Goal: Task Accomplishment & Management: Use online tool/utility

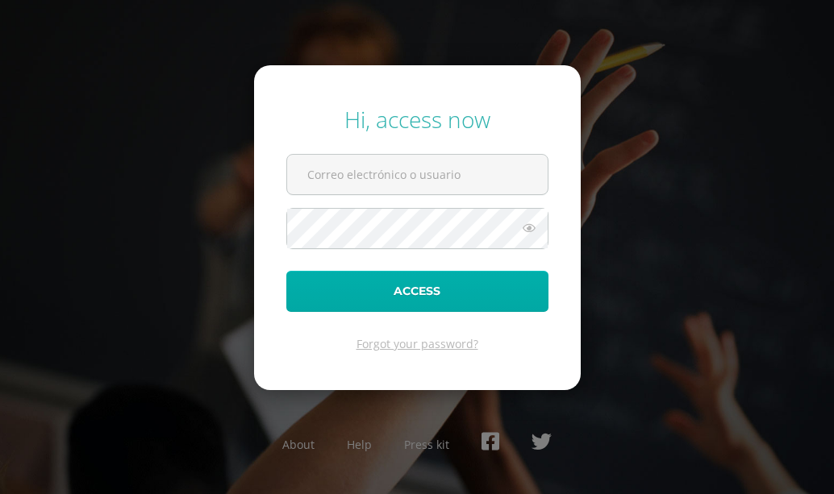
type input "COS0202552@osoriosandoval.edu.gt"
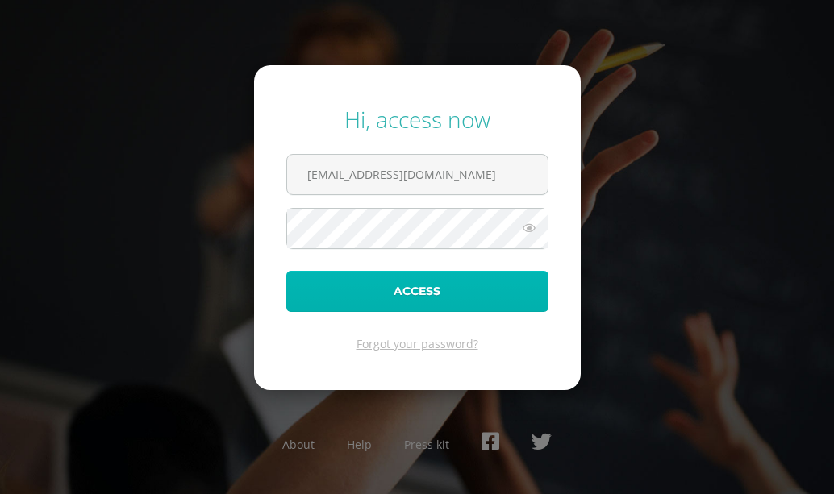
click at [395, 286] on button "Access" at bounding box center [417, 291] width 262 height 41
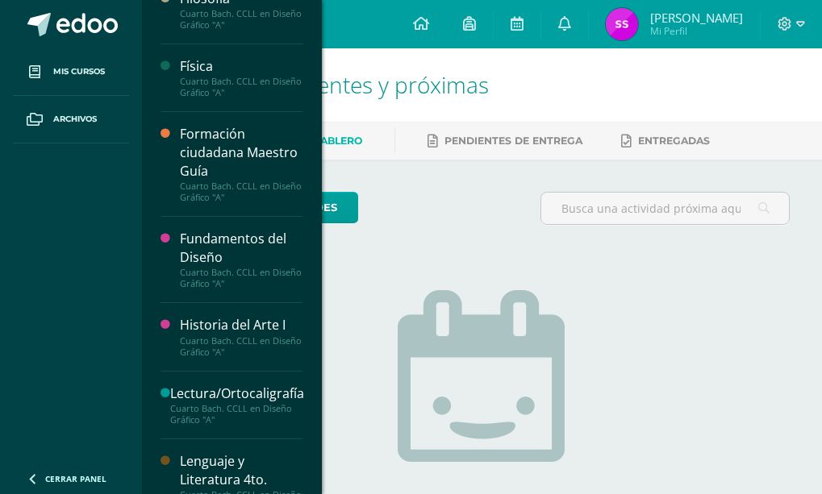
scroll to position [726, 0]
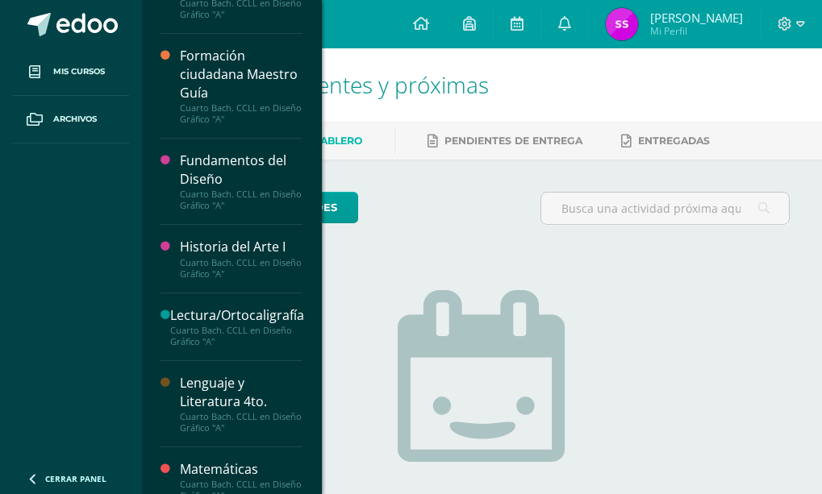
click at [218, 172] on div "Fundamentos del Diseño" at bounding box center [241, 170] width 123 height 37
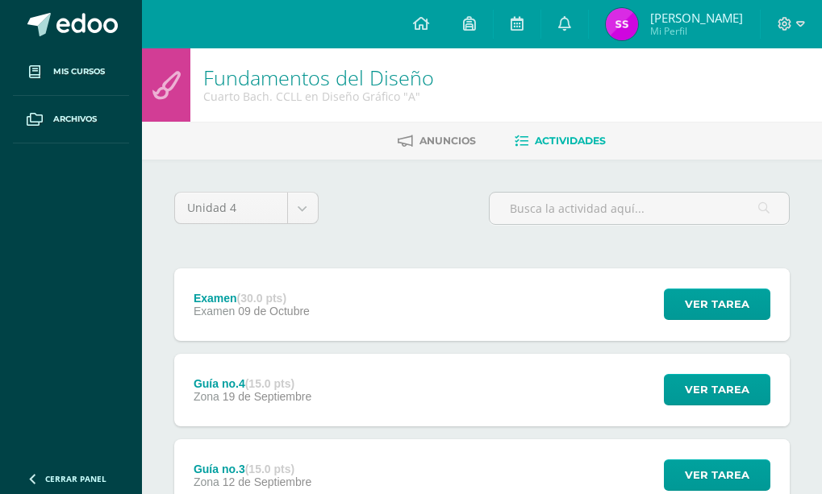
click at [337, 297] on div "Examen (30.0 pts) Examen 09 de Octubre Ver tarea Examen Fundamentos del Diseño …" at bounding box center [481, 305] width 615 height 73
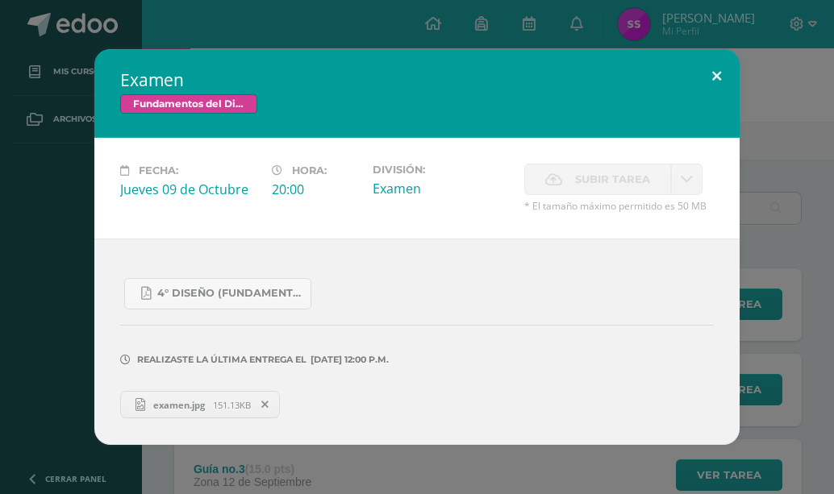
click at [715, 73] on button at bounding box center [717, 76] width 46 height 55
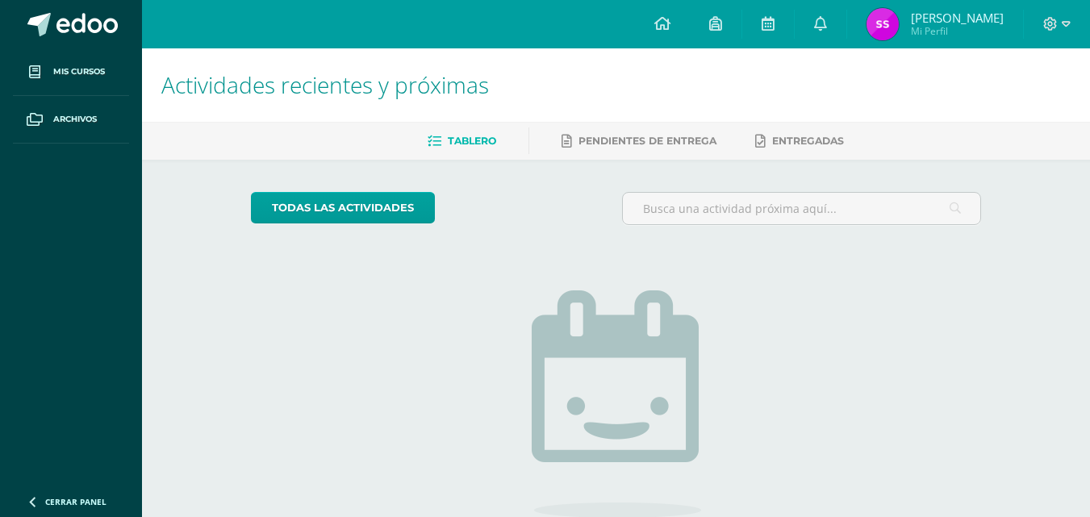
click at [1029, 79] on h1 "Actividades recientes y próximas" at bounding box center [615, 84] width 909 height 73
